Goal: Transaction & Acquisition: Purchase product/service

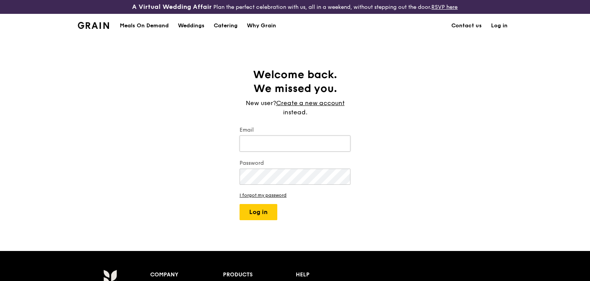
click at [314, 140] on input "Email" at bounding box center [294, 143] width 111 height 16
click at [311, 145] on input "Email" at bounding box center [294, 143] width 111 height 16
type input "[EMAIL_ADDRESS][DOMAIN_NAME]"
click at [239, 204] on button "Log in" at bounding box center [258, 212] width 38 height 16
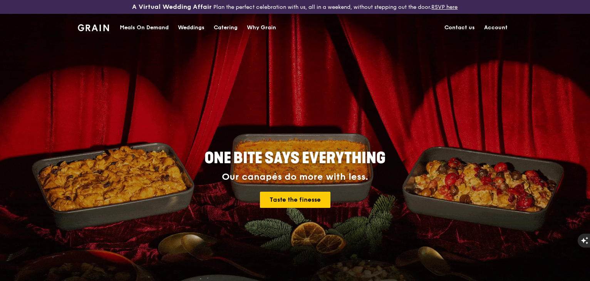
click at [492, 30] on link "Account" at bounding box center [495, 27] width 33 height 23
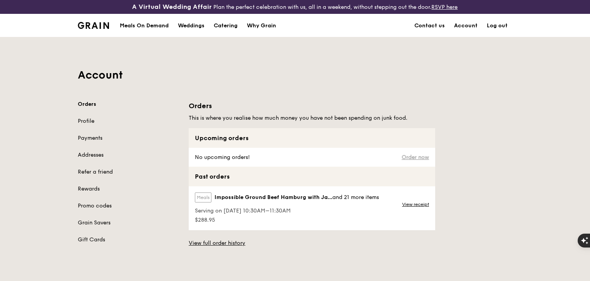
click at [411, 160] on link "Order now" at bounding box center [414, 157] width 27 height 6
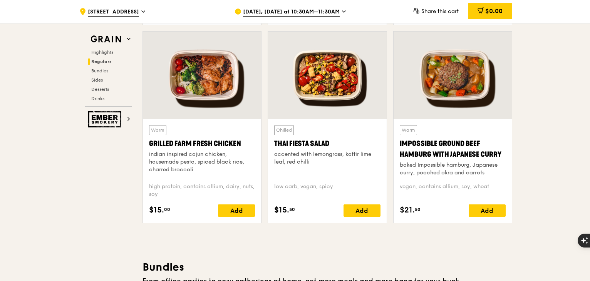
scroll to position [770, 0]
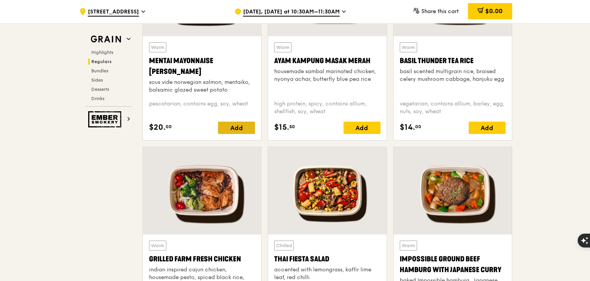
click at [241, 127] on div "Add" at bounding box center [236, 128] width 37 height 12
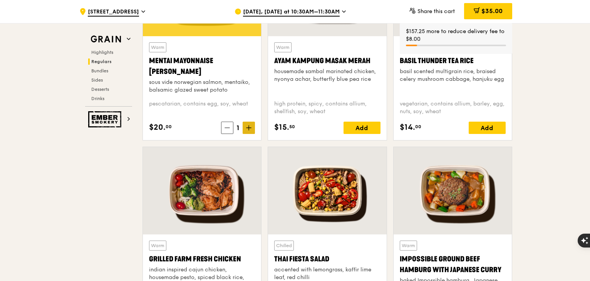
click at [249, 130] on icon at bounding box center [248, 127] width 5 height 5
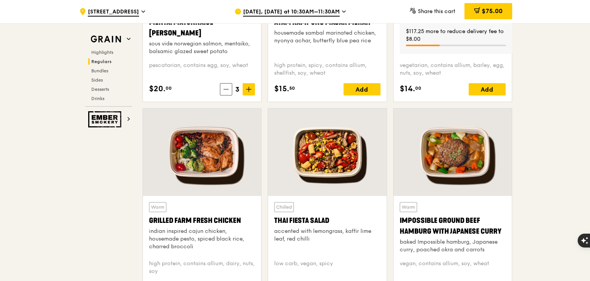
scroll to position [847, 0]
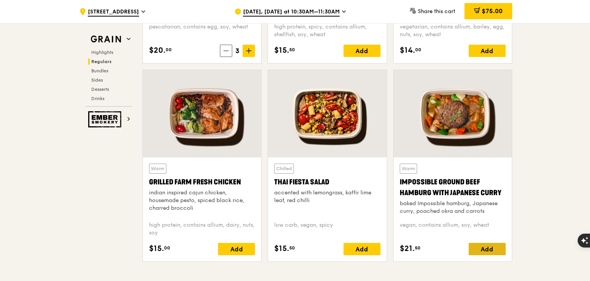
click at [490, 249] on div "Add" at bounding box center [486, 249] width 37 height 12
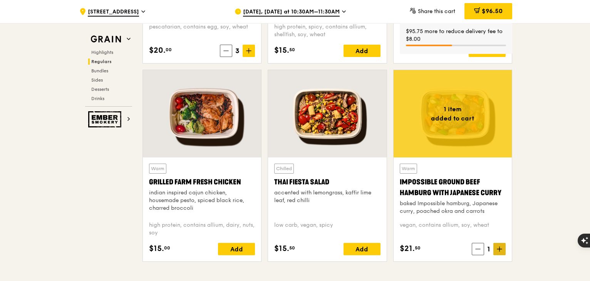
click at [497, 249] on icon at bounding box center [498, 248] width 5 height 5
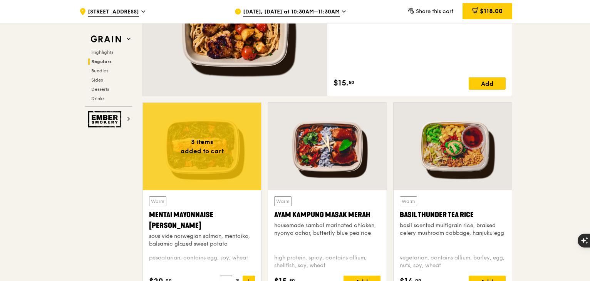
scroll to position [462, 0]
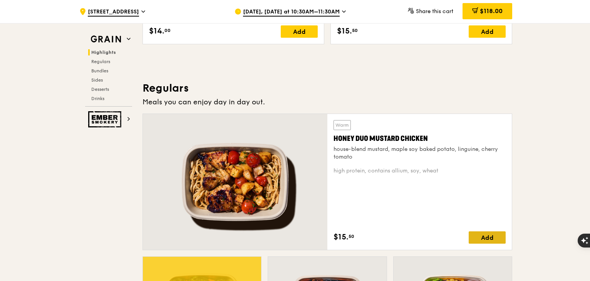
click at [491, 236] on div "Add" at bounding box center [486, 237] width 37 height 12
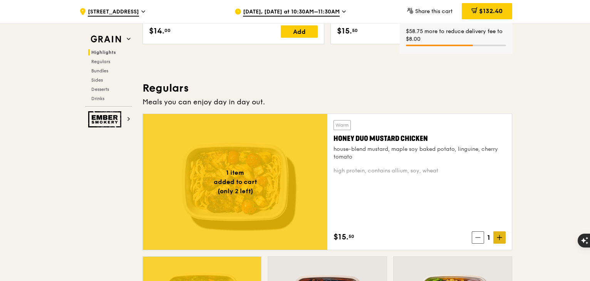
click at [501, 239] on icon at bounding box center [498, 237] width 5 height 5
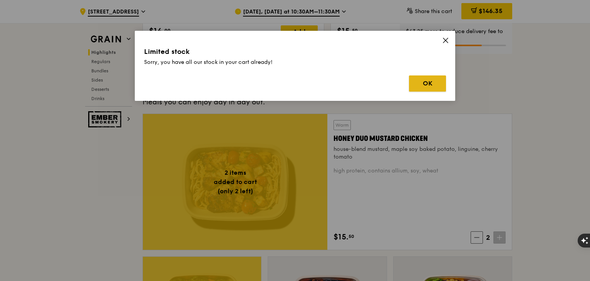
click at [429, 87] on button "OK" at bounding box center [427, 83] width 37 height 16
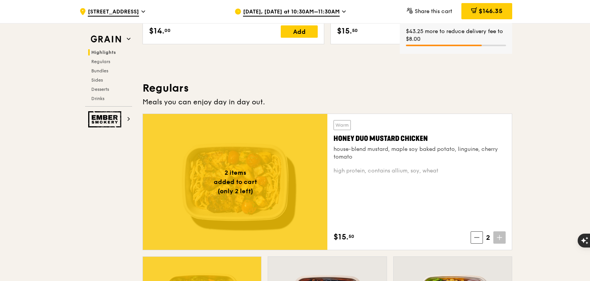
click at [496, 240] on icon at bounding box center [498, 237] width 5 height 5
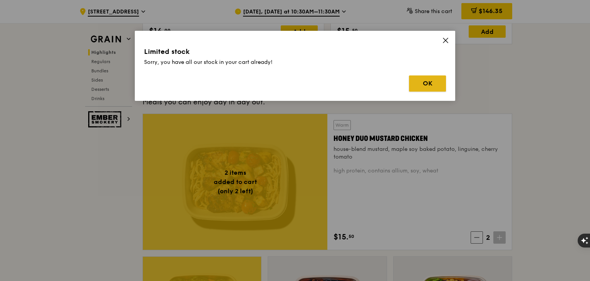
click at [436, 87] on button "OK" at bounding box center [427, 83] width 37 height 16
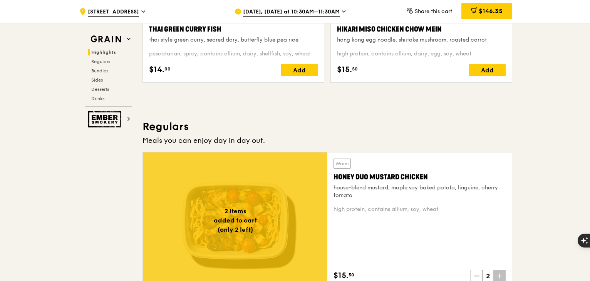
scroll to position [385, 0]
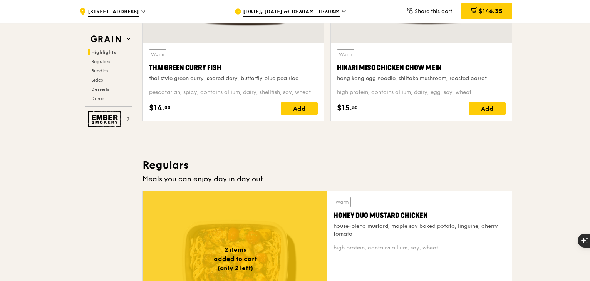
click at [321, 9] on span "[DATE], [DATE] at 10:30AM–11:30AM" at bounding box center [291, 12] width 97 height 8
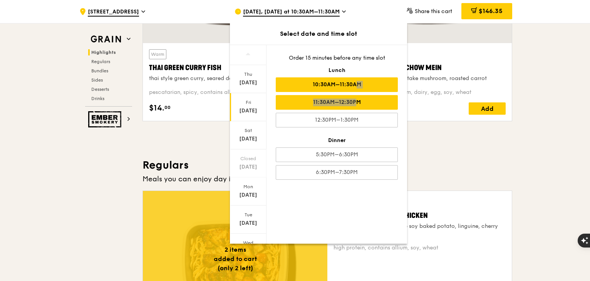
drag, startPoint x: 341, startPoint y: 87, endPoint x: 342, endPoint y: 96, distance: 9.3
type textarea "1:30AM 11:30AM–1"
click at [342, 96] on div "Order 15 minutes before any time slot Lunch 10:30AM–11:30AM 11:30AM–12:30PM 12:…" at bounding box center [336, 117] width 140 height 144
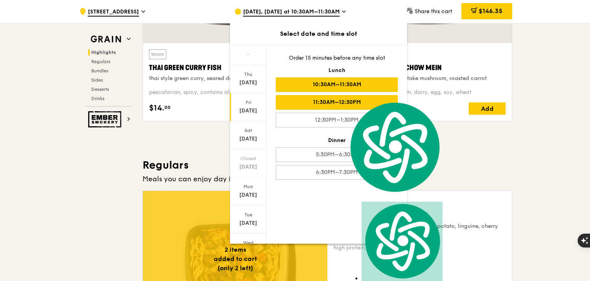
click at [345, 102] on div "11:30AM–12:30PM" at bounding box center [337, 102] width 122 height 15
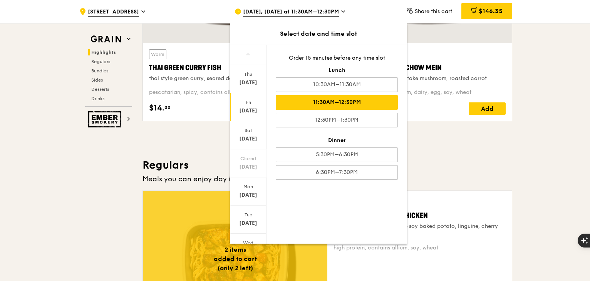
scroll to position [462, 0]
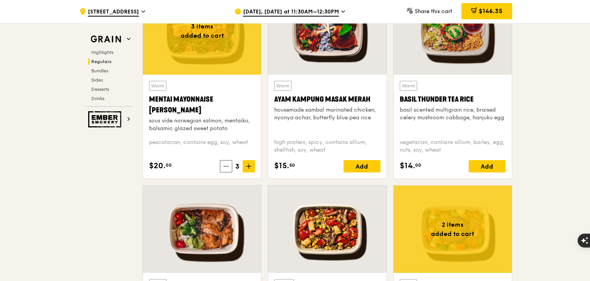
scroll to position [808, 0]
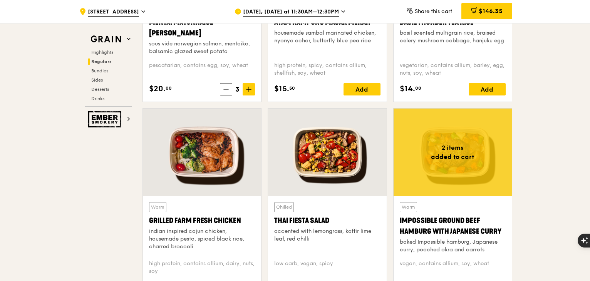
click at [211, 181] on div at bounding box center [202, 152] width 118 height 87
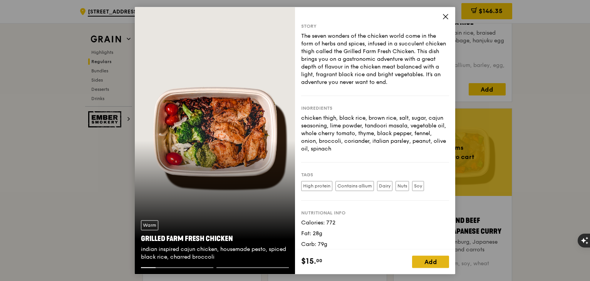
click at [426, 259] on div "Add" at bounding box center [430, 262] width 37 height 12
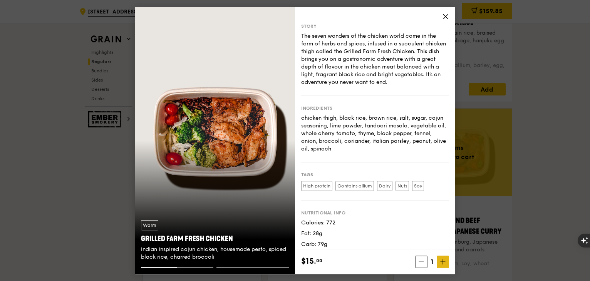
click at [446, 261] on span at bounding box center [442, 262] width 12 height 12
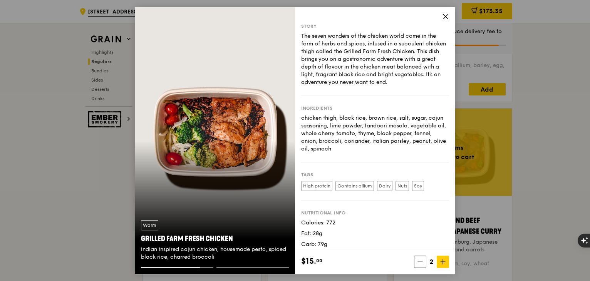
click at [447, 13] on icon at bounding box center [445, 16] width 7 height 7
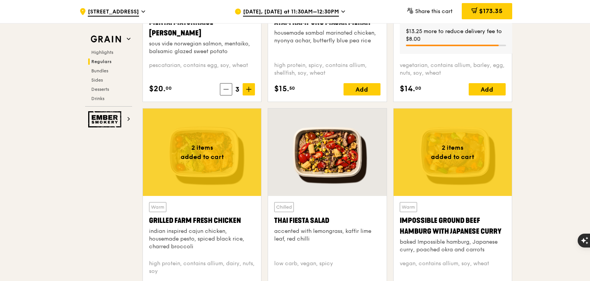
scroll to position [847, 0]
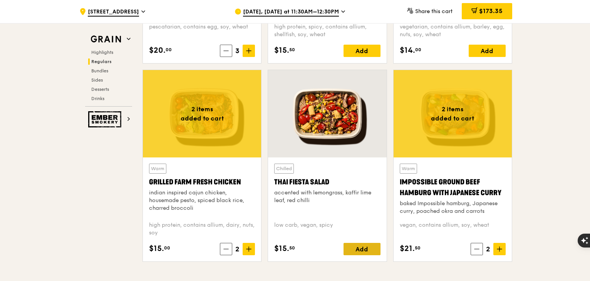
click at [353, 250] on div "Add" at bounding box center [361, 249] width 37 height 12
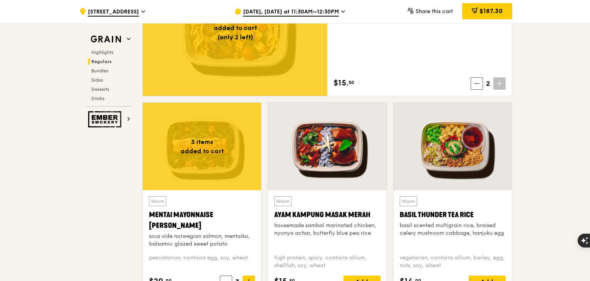
scroll to position [500, 0]
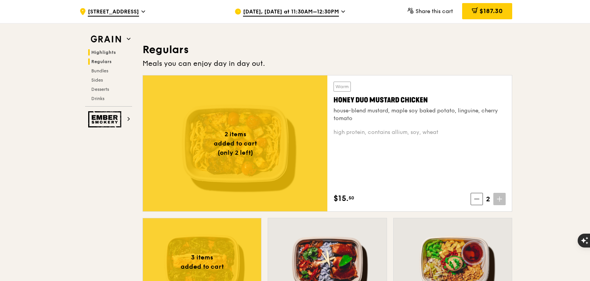
click at [105, 61] on span "Regulars" at bounding box center [101, 61] width 20 height 5
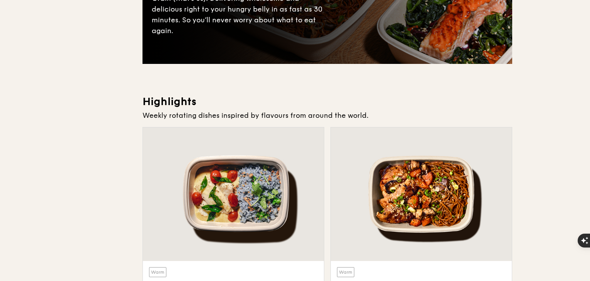
scroll to position [0, 0]
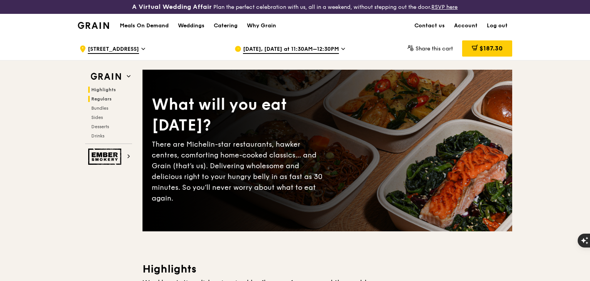
click at [101, 99] on span "Regulars" at bounding box center [101, 98] width 20 height 5
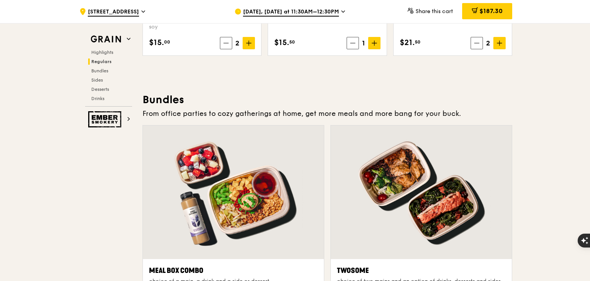
scroll to position [1129, 0]
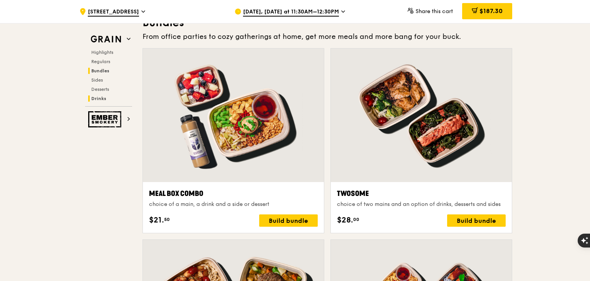
click at [100, 96] on span "Drinks" at bounding box center [98, 98] width 15 height 5
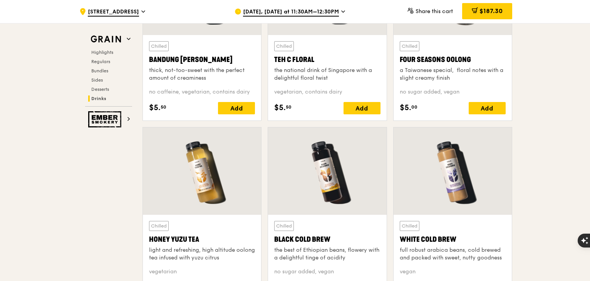
scroll to position [2862, 0]
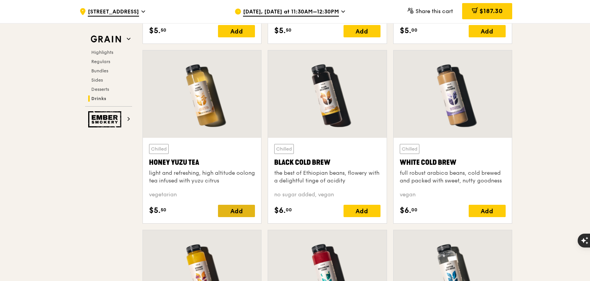
click at [229, 212] on div "Add" at bounding box center [236, 211] width 37 height 12
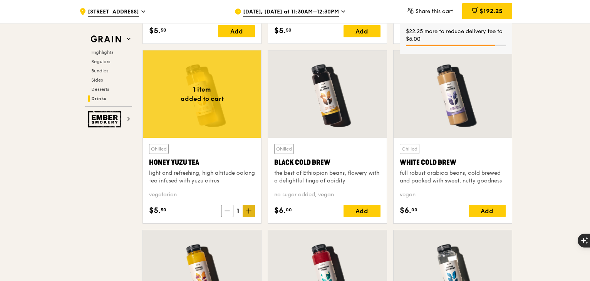
click at [249, 210] on icon at bounding box center [248, 210] width 5 height 5
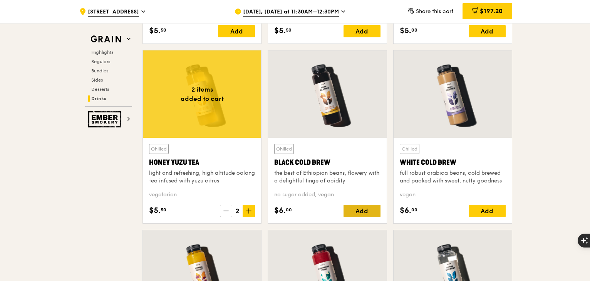
click at [359, 208] on div "Add" at bounding box center [361, 211] width 37 height 12
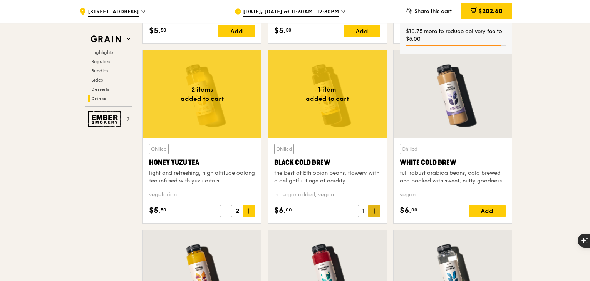
click at [374, 211] on icon at bounding box center [373, 210] width 5 height 5
click at [478, 213] on div "Add" at bounding box center [486, 211] width 37 height 12
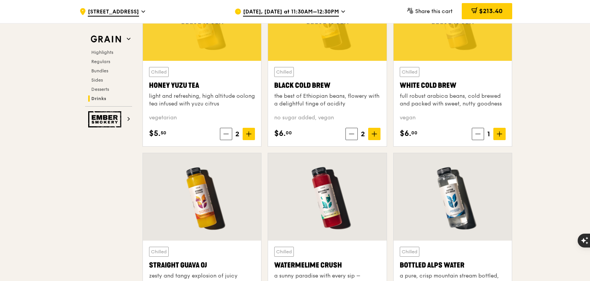
scroll to position [3015, 0]
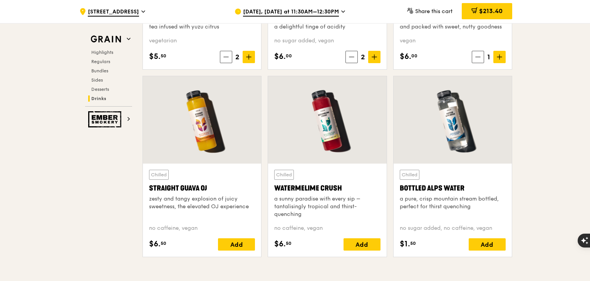
click at [365, 237] on div "Chilled Watermelime Crush a sunny paradise with every sip – tantalisingly tropi…" at bounding box center [327, 210] width 106 height 81
click at [364, 241] on div "Add" at bounding box center [361, 244] width 37 height 12
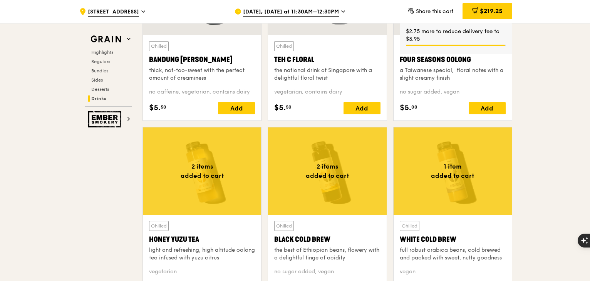
scroll to position [2708, 0]
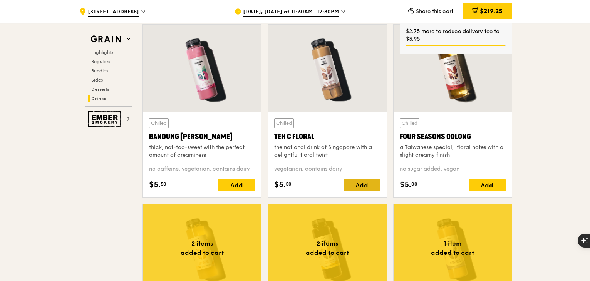
click at [356, 183] on div "Add" at bounding box center [361, 185] width 37 height 12
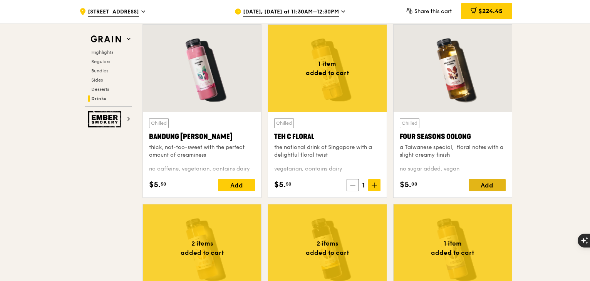
click at [482, 184] on div "Add" at bounding box center [486, 185] width 37 height 12
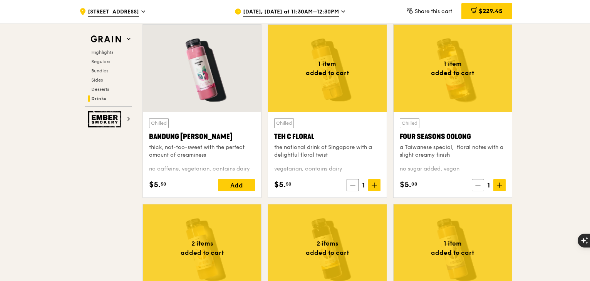
drag, startPoint x: 371, startPoint y: 182, endPoint x: 415, endPoint y: 179, distance: 44.0
click at [371, 182] on span at bounding box center [374, 185] width 12 height 12
click at [242, 190] on div "Add" at bounding box center [236, 185] width 37 height 12
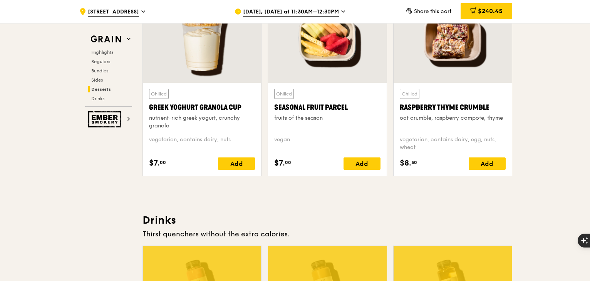
scroll to position [2255, 0]
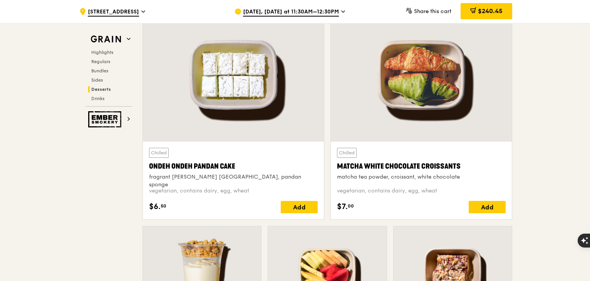
click at [339, 11] on span "[DATE], [DATE] at 11:30AM–12:30PM" at bounding box center [291, 12] width 96 height 8
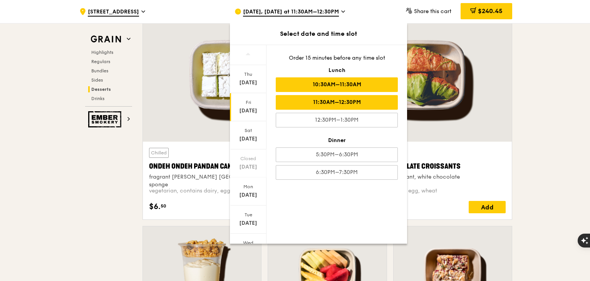
click at [347, 84] on div "10:30AM–11:30AM" at bounding box center [337, 84] width 122 height 15
click at [352, 104] on div "11:30AM–12:30PM" at bounding box center [337, 102] width 122 height 15
click at [361, 84] on div "10:30AM–11:30AM" at bounding box center [337, 84] width 122 height 15
click at [355, 102] on div "11:30AM–12:30PM" at bounding box center [337, 102] width 122 height 15
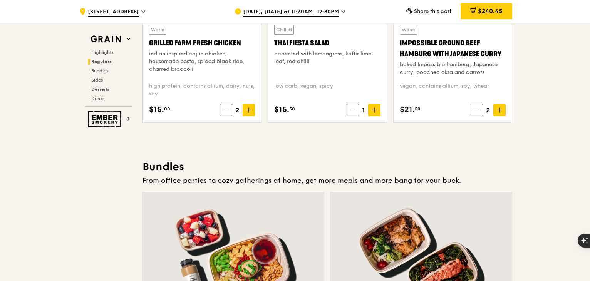
scroll to position [755, 0]
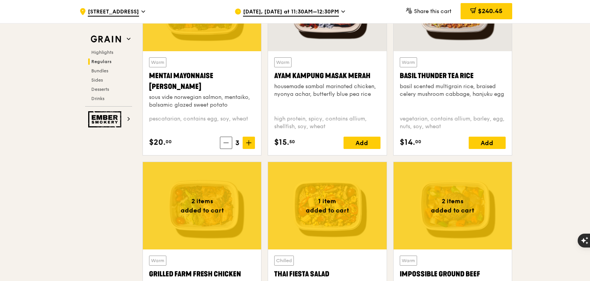
click at [330, 10] on span "[DATE], [DATE] at 11:30AM–12:30PM" at bounding box center [291, 12] width 96 height 8
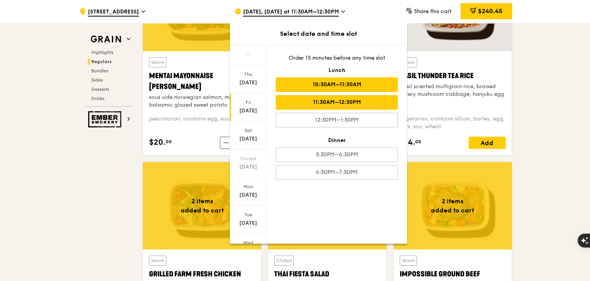
click at [336, 81] on div "10:30AM–11:30AM" at bounding box center [337, 84] width 122 height 15
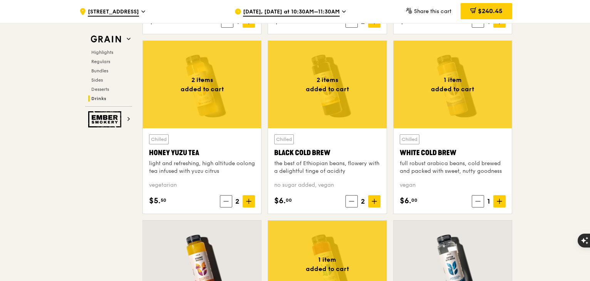
scroll to position [3064, 0]
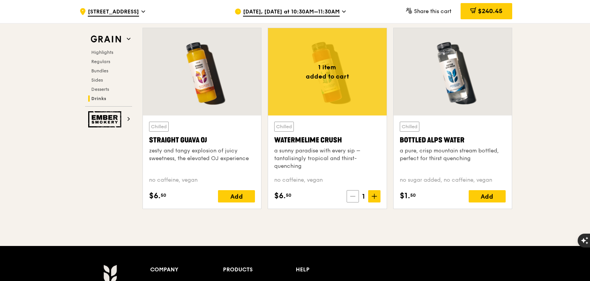
click at [351, 195] on icon at bounding box center [352, 196] width 5 height 5
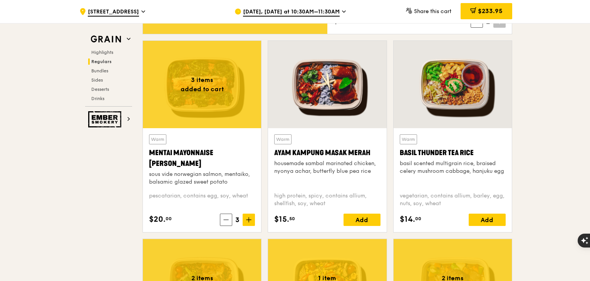
scroll to position [870, 0]
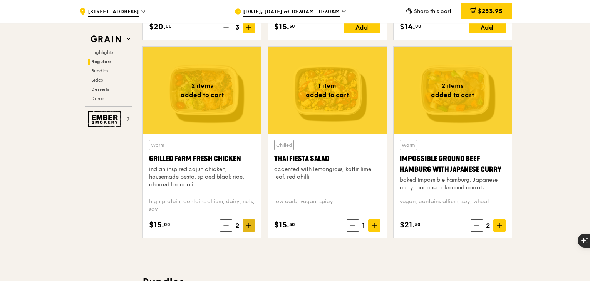
click at [246, 228] on span at bounding box center [248, 225] width 12 height 12
click at [497, 225] on icon at bounding box center [498, 225] width 5 height 5
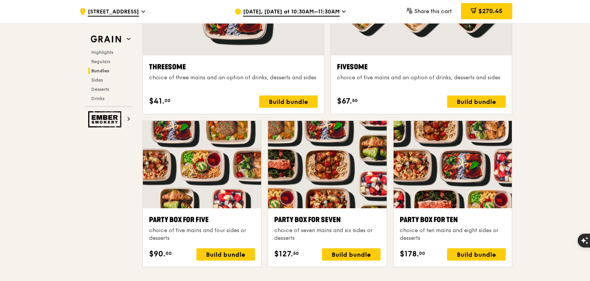
scroll to position [1678, 0]
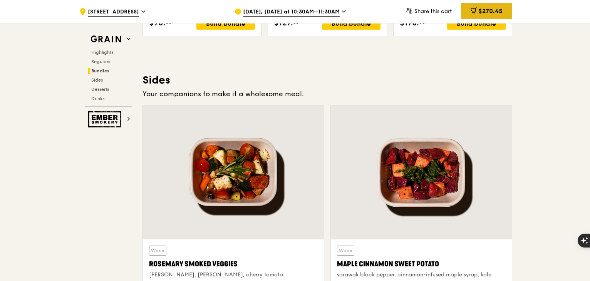
click at [496, 7] on div "$270.45" at bounding box center [486, 11] width 51 height 16
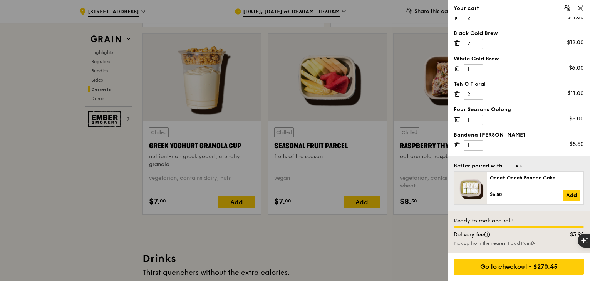
scroll to position [115, 0]
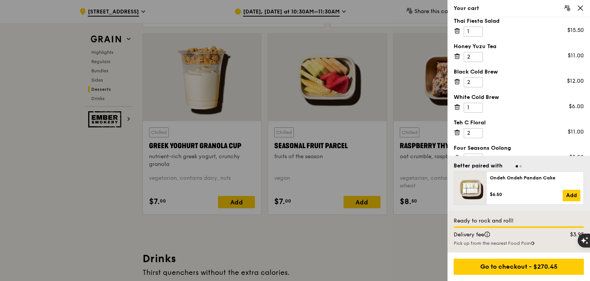
drag, startPoint x: 577, startPoint y: 9, endPoint x: 585, endPoint y: 3, distance: 9.6
click at [577, 9] on icon at bounding box center [579, 8] width 7 height 7
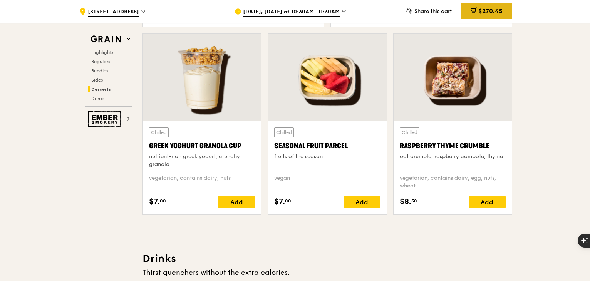
click at [480, 14] on span "$270.45" at bounding box center [490, 10] width 24 height 7
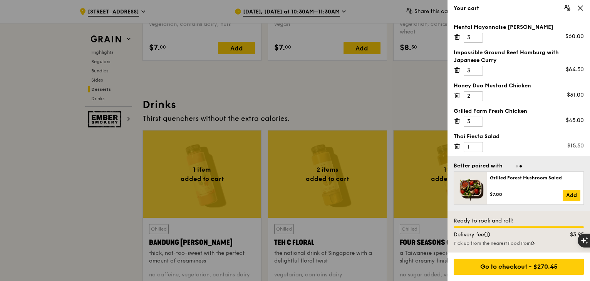
scroll to position [2563, 0]
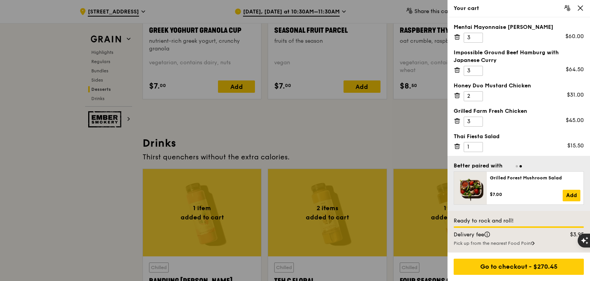
click at [489, 57] on div "Impossible Ground Beef Hamburg with Japanese Curry" at bounding box center [518, 56] width 130 height 15
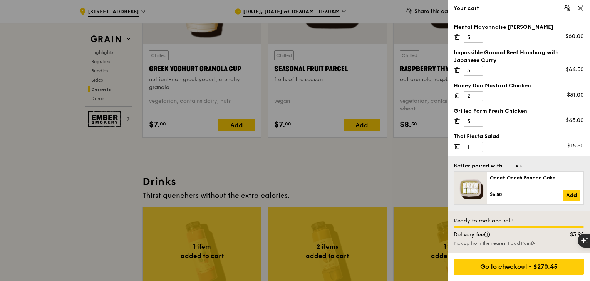
scroll to position [38, 0]
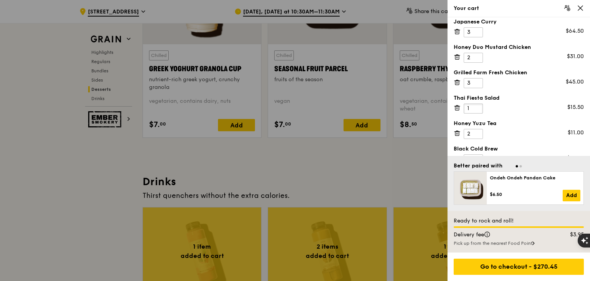
click at [479, 109] on input "1" at bounding box center [472, 109] width 19 height 10
type input "2"
click at [475, 107] on input "2" at bounding box center [472, 109] width 19 height 10
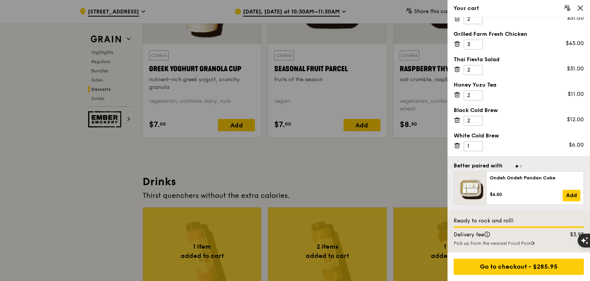
drag, startPoint x: 582, startPoint y: 8, endPoint x: 537, endPoint y: 24, distance: 47.7
click at [582, 8] on icon at bounding box center [579, 8] width 7 height 7
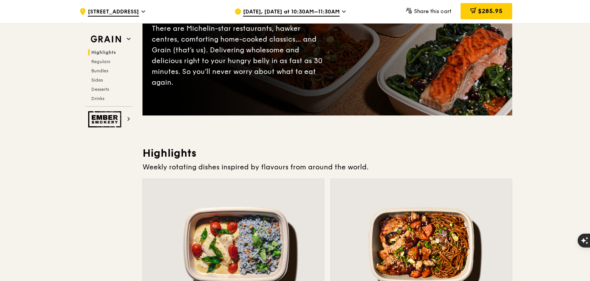
scroll to position [308, 0]
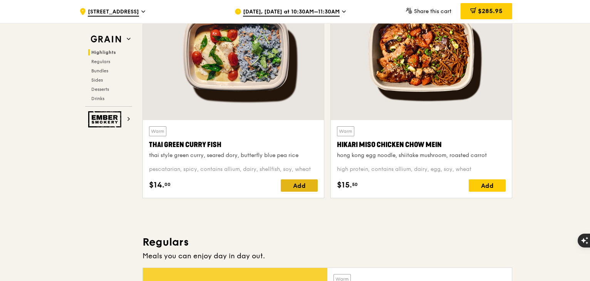
click at [291, 187] on div "Add" at bounding box center [299, 185] width 37 height 12
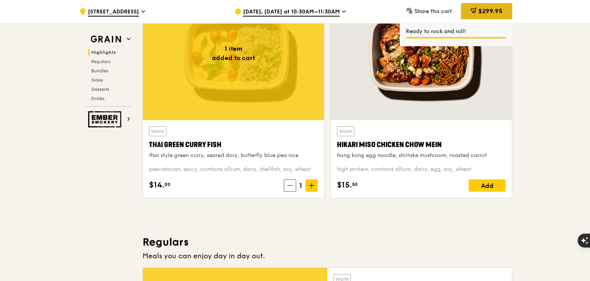
click at [483, 16] on div "$299.95" at bounding box center [486, 11] width 51 height 16
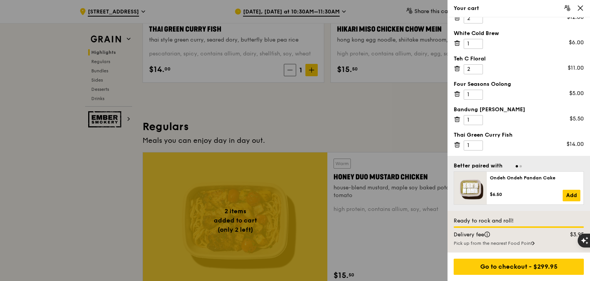
scroll to position [0, 0]
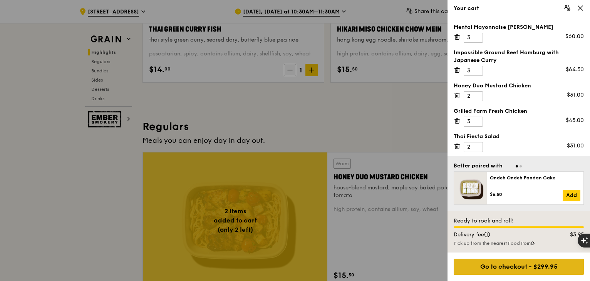
click at [505, 266] on div "Go to checkout - $299.95" at bounding box center [518, 267] width 130 height 16
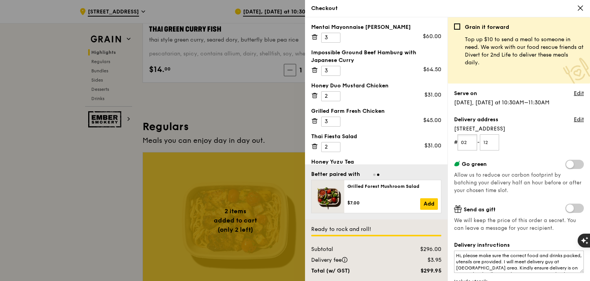
click at [471, 144] on input "02" at bounding box center [467, 142] width 20 height 16
type input "01"
click at [491, 142] on input "12" at bounding box center [489, 142] width 20 height 16
type input "1"
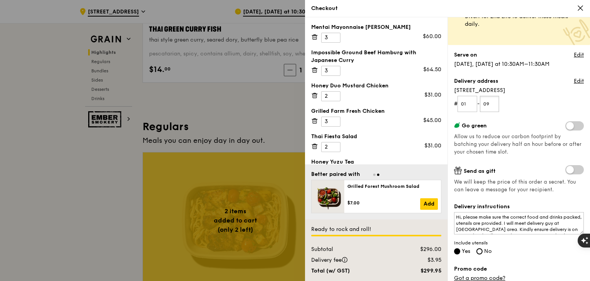
scroll to position [115, 0]
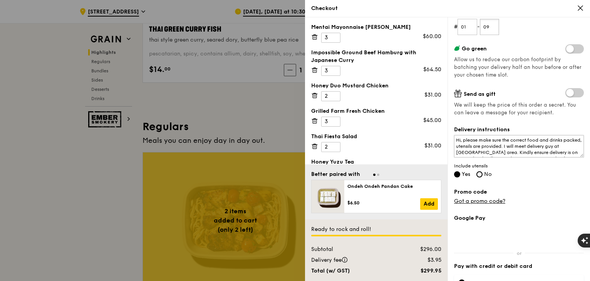
type input "09"
click at [508, 142] on textarea "Hi, please make sure the correct food and drinks packed, utensils are provided.…" at bounding box center [519, 146] width 130 height 22
click at [507, 148] on textarea "Hi, please make sure the correct food and drinks packed, utensils are provided.…" at bounding box center [519, 146] width 130 height 22
click at [494, 204] on link "Got a promo code?" at bounding box center [479, 201] width 51 height 7
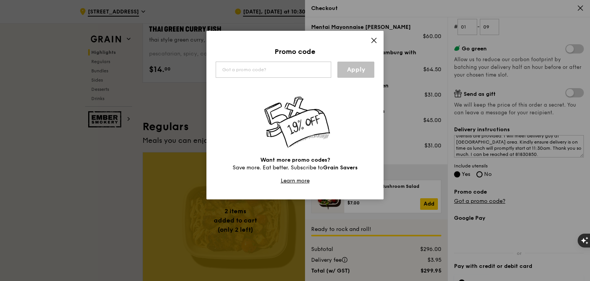
click at [373, 40] on icon at bounding box center [373, 40] width 5 height 5
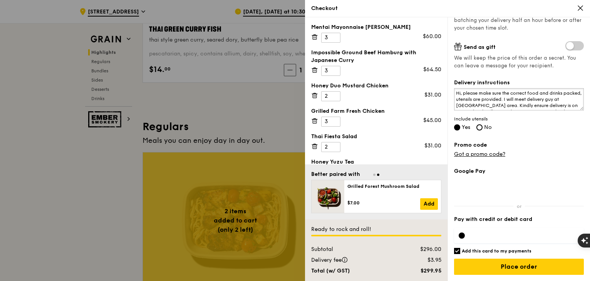
scroll to position [462, 0]
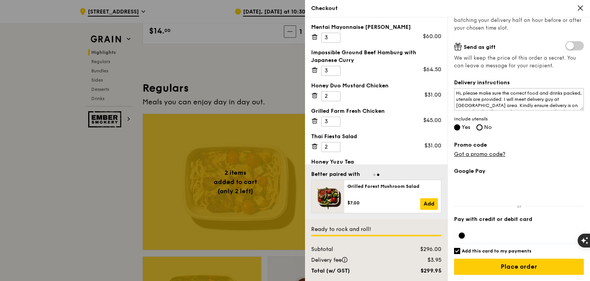
click at [489, 241] on div at bounding box center [519, 235] width 130 height 15
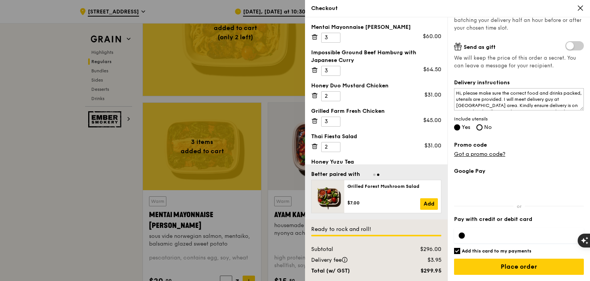
scroll to position [693, 0]
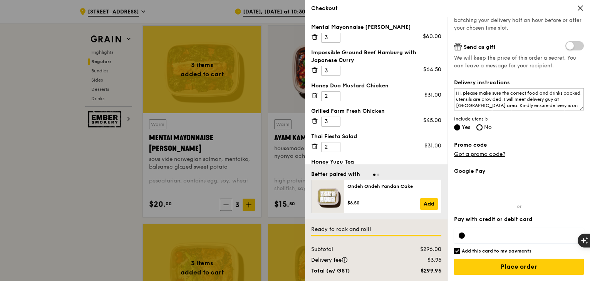
click at [457, 252] on input "Add this card to my payments" at bounding box center [457, 251] width 6 height 6
checkbox input "false"
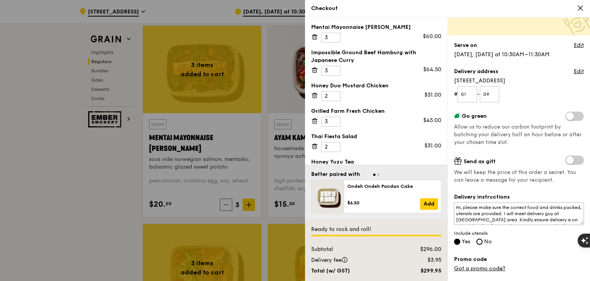
scroll to position [12, 0]
click at [550, 215] on textarea "Hi, please make sure the correct food and drinks packed, utensils are provided.…" at bounding box center [519, 213] width 130 height 22
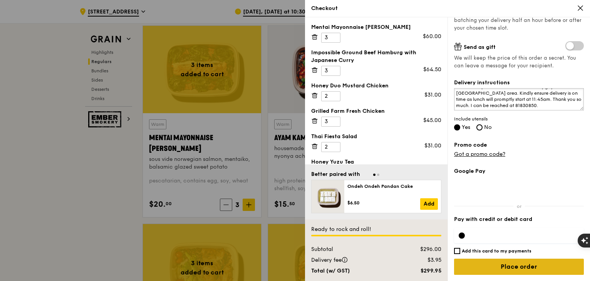
type textarea "Hi, please make sure the correct food and drinks packed, utensils are provided.…"
click at [496, 265] on input "Place order" at bounding box center [519, 267] width 130 height 16
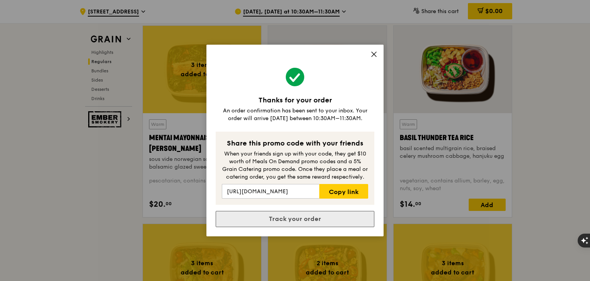
click at [319, 223] on link "Track your order" at bounding box center [294, 219] width 159 height 16
